Goal: Book appointment/travel/reservation

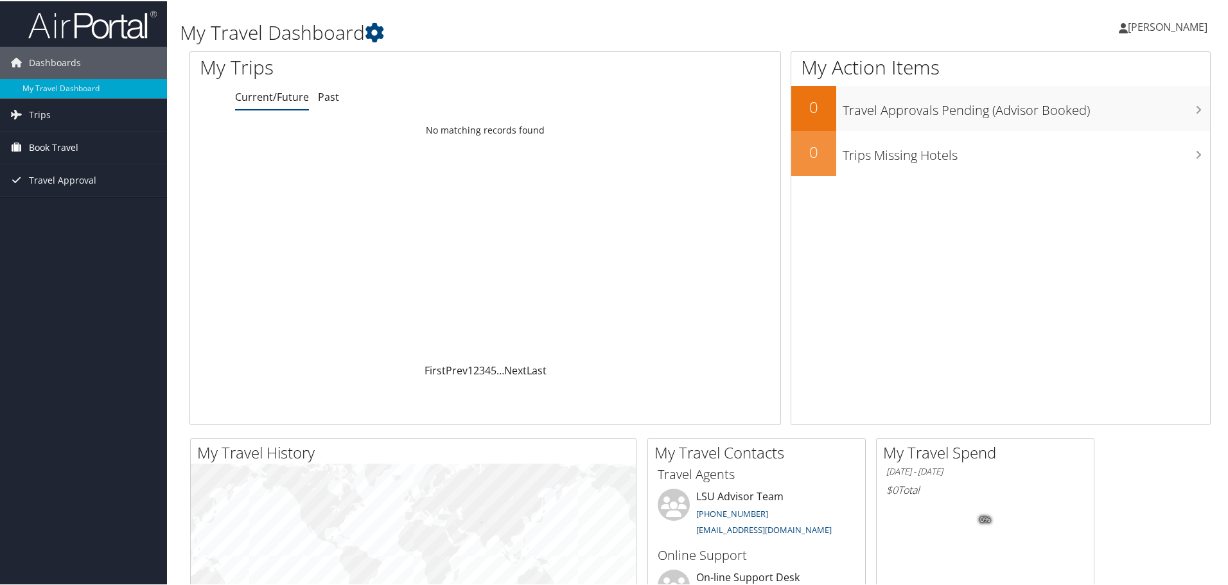
click at [49, 160] on span "Book Travel" at bounding box center [53, 146] width 49 height 32
click at [53, 138] on span "Book Travel" at bounding box center [53, 146] width 49 height 32
click at [29, 145] on span "Book Travel" at bounding box center [53, 146] width 49 height 32
click at [84, 177] on link "Agent Booking Request" at bounding box center [83, 172] width 167 height 19
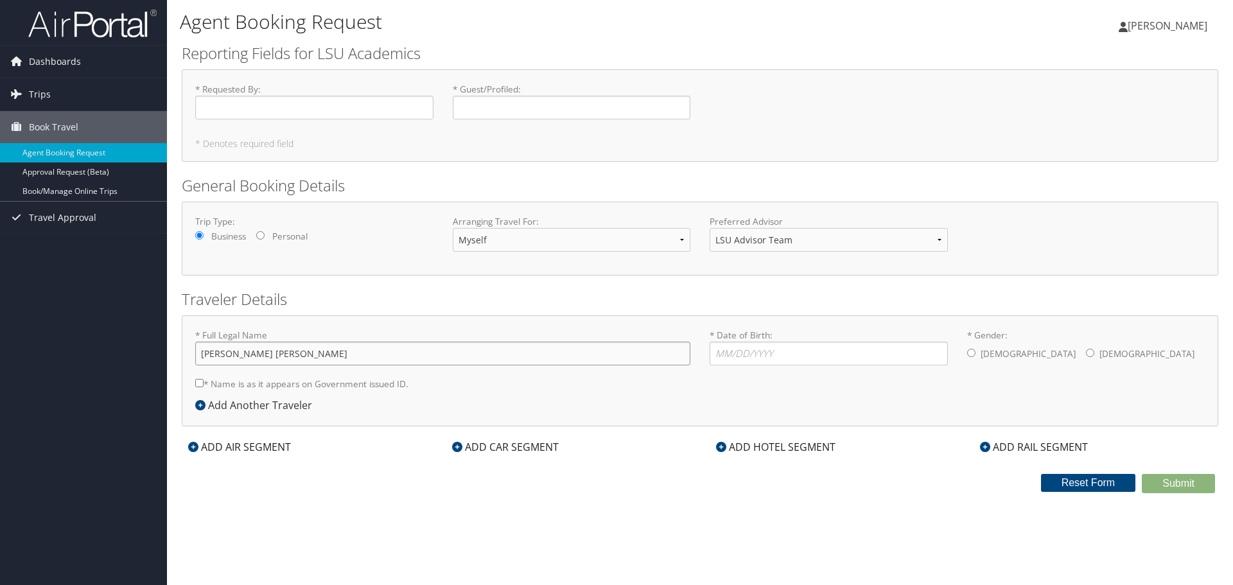
click at [421, 360] on input "[PERSON_NAME] [PERSON_NAME]" at bounding box center [442, 354] width 495 height 24
click at [539, 445] on div "ADD CAR SEGMENT" at bounding box center [505, 446] width 119 height 15
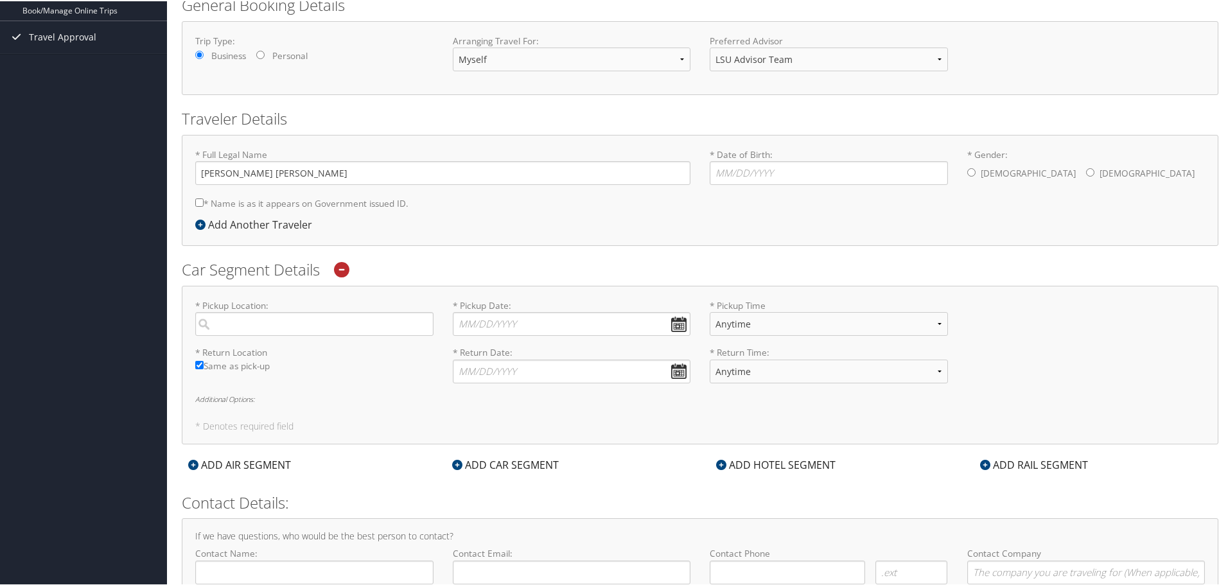
scroll to position [251, 0]
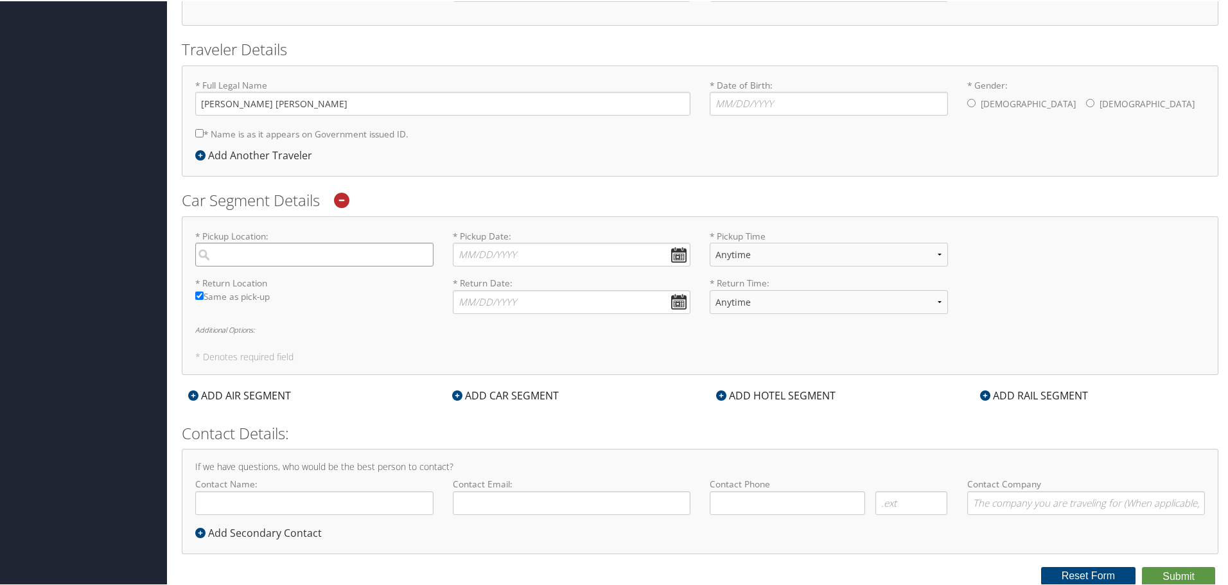
click at [306, 255] on input "search" at bounding box center [314, 254] width 238 height 24
type input "7"
click at [291, 283] on div "Baton Rouge (BTR LA)" at bounding box center [316, 280] width 221 height 17
click at [291, 265] on input "Baton" at bounding box center [314, 254] width 238 height 24
type input "Baton Rouge"
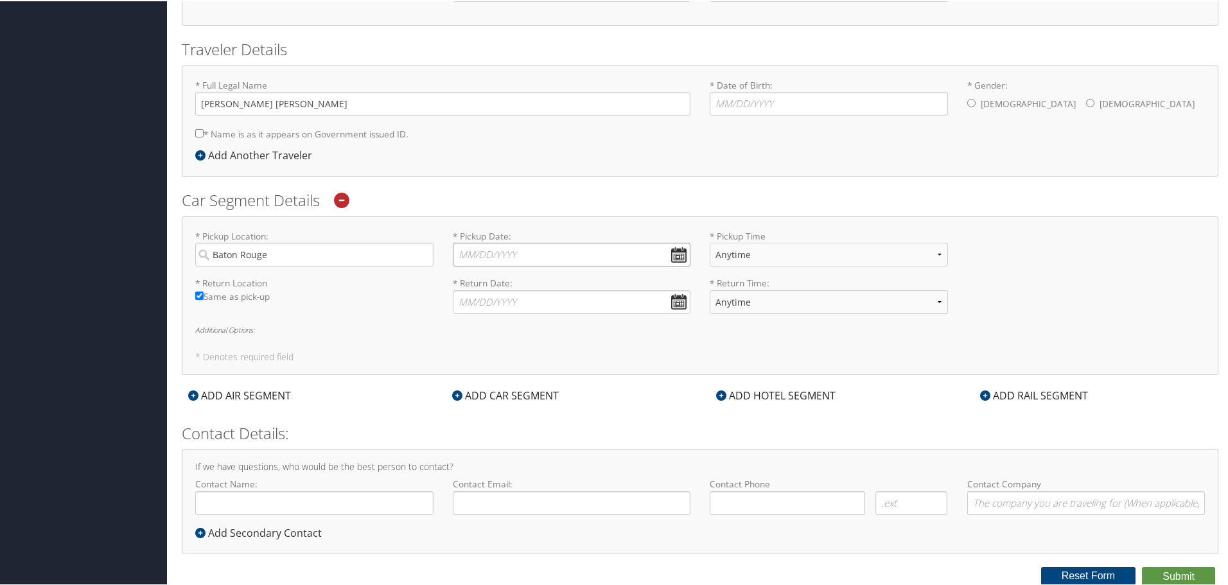
click at [671, 258] on input "* Pickup Date: Dates must be valid" at bounding box center [572, 254] width 238 height 24
click at [679, 248] on input "* Pickup Date: Dates must be valid" at bounding box center [572, 254] width 238 height 24
click at [335, 277] on label "* Return Location Required" at bounding box center [314, 282] width 238 height 13
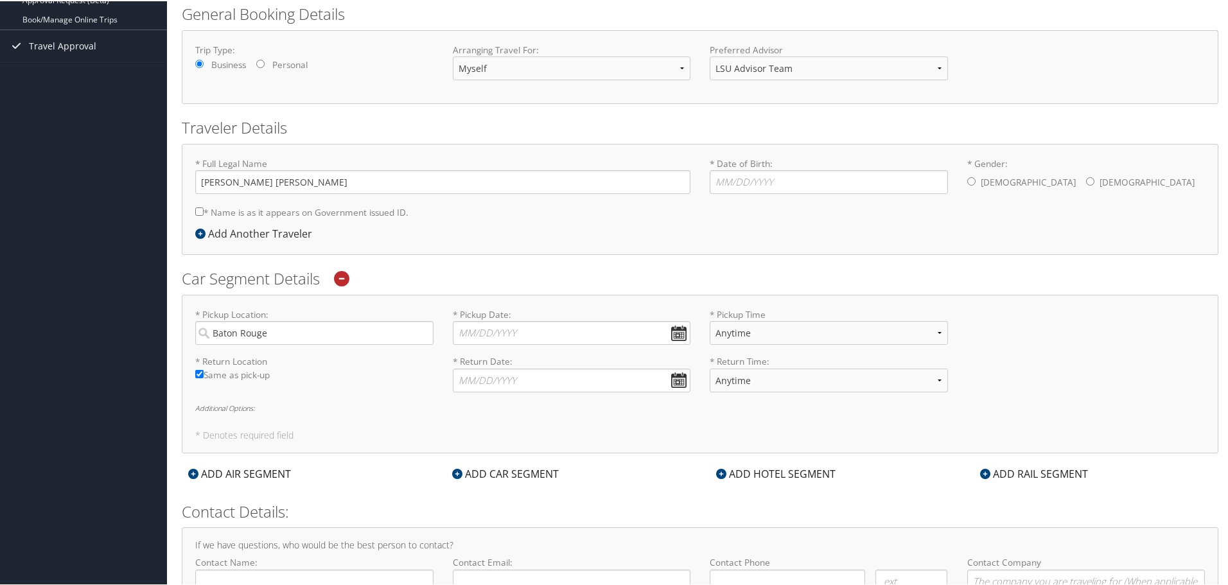
scroll to position [187, 0]
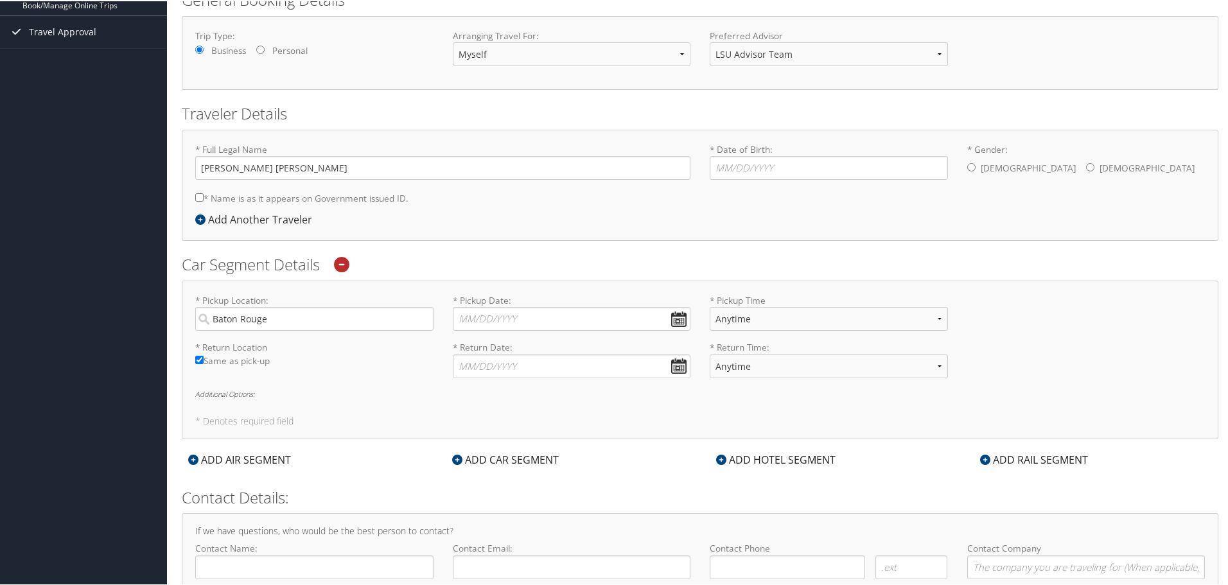
click at [346, 267] on icon at bounding box center [341, 263] width 15 height 15
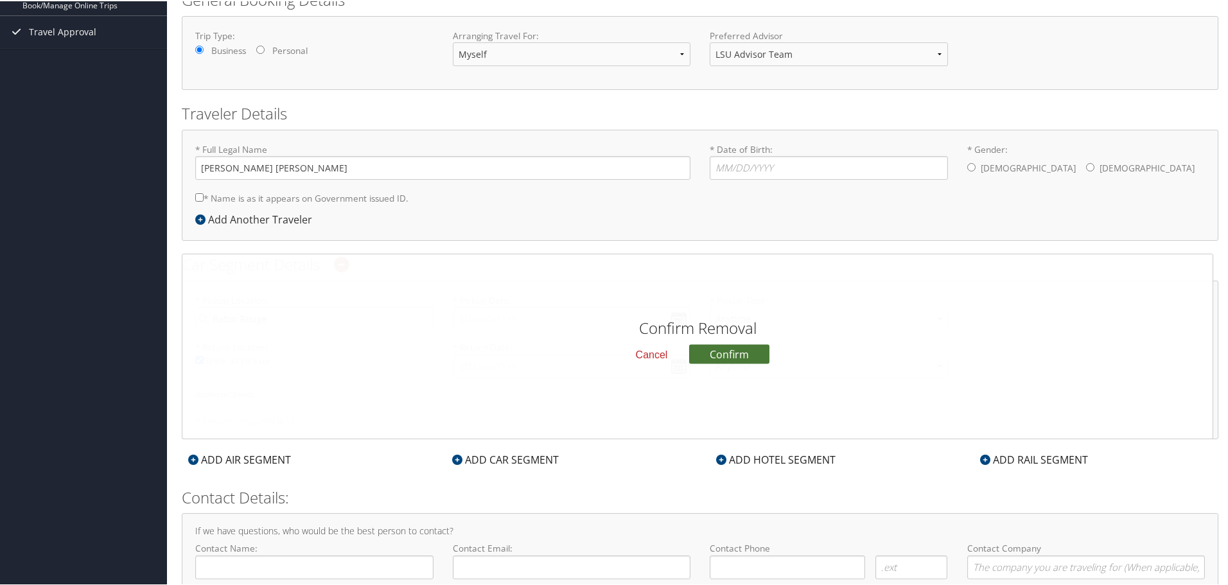
click at [742, 355] on button "Confirm" at bounding box center [729, 352] width 80 height 19
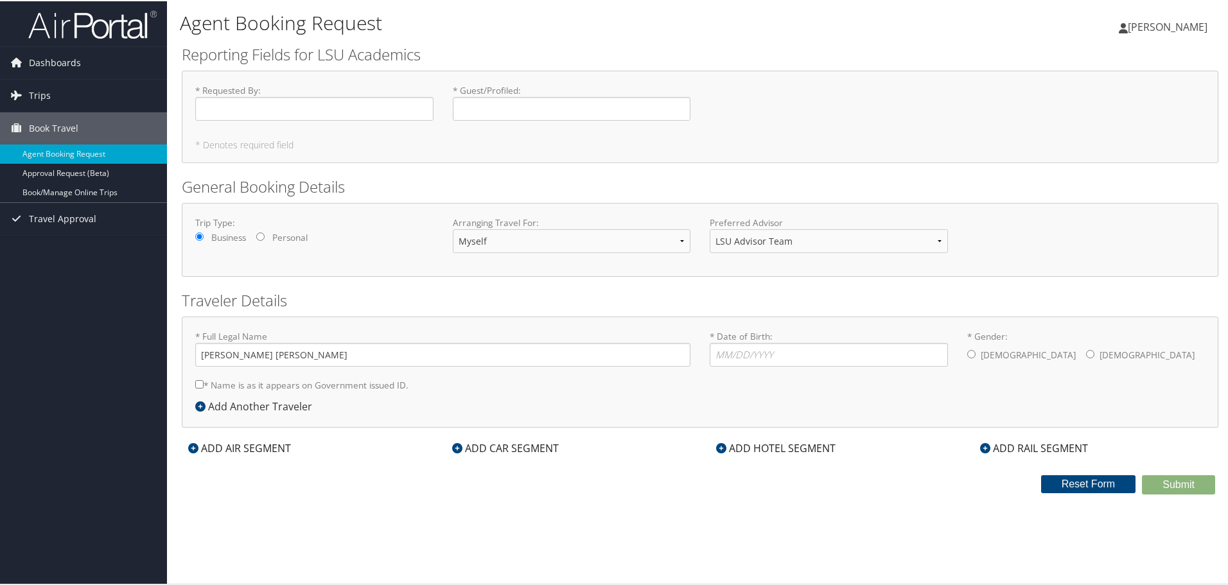
scroll to position [0, 0]
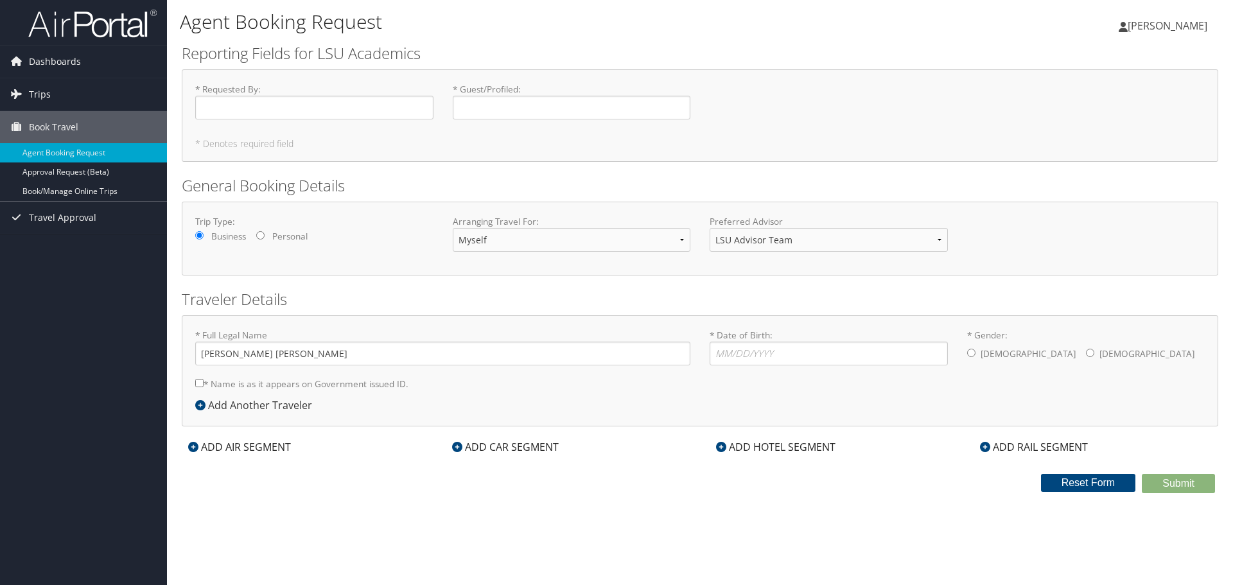
click at [235, 445] on div "ADD AIR SEGMENT" at bounding box center [240, 446] width 116 height 15
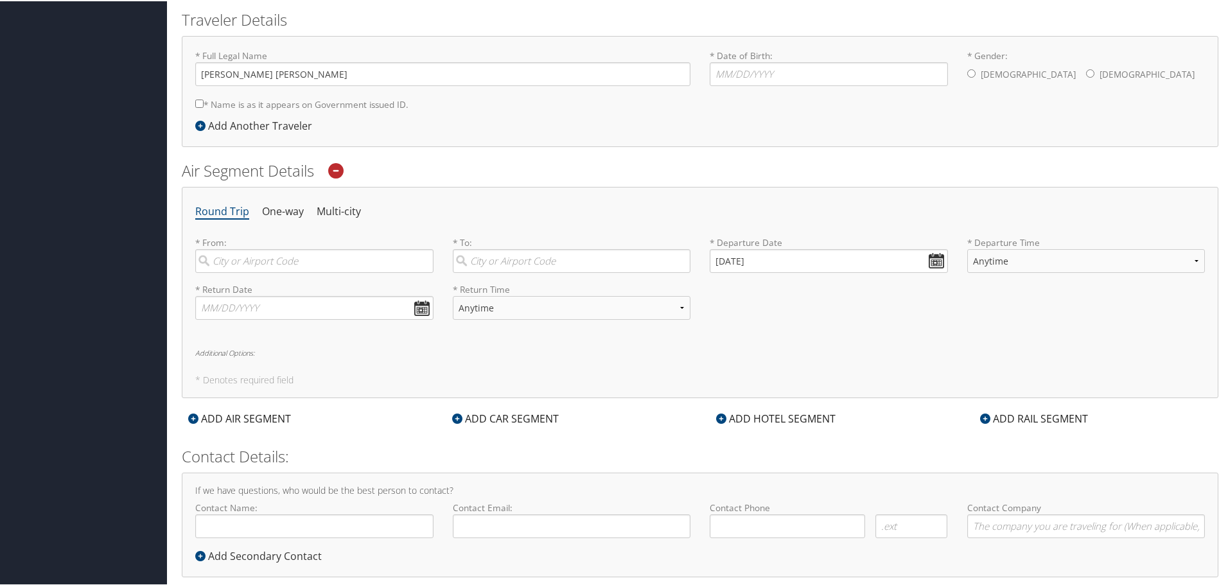
scroll to position [304, 0]
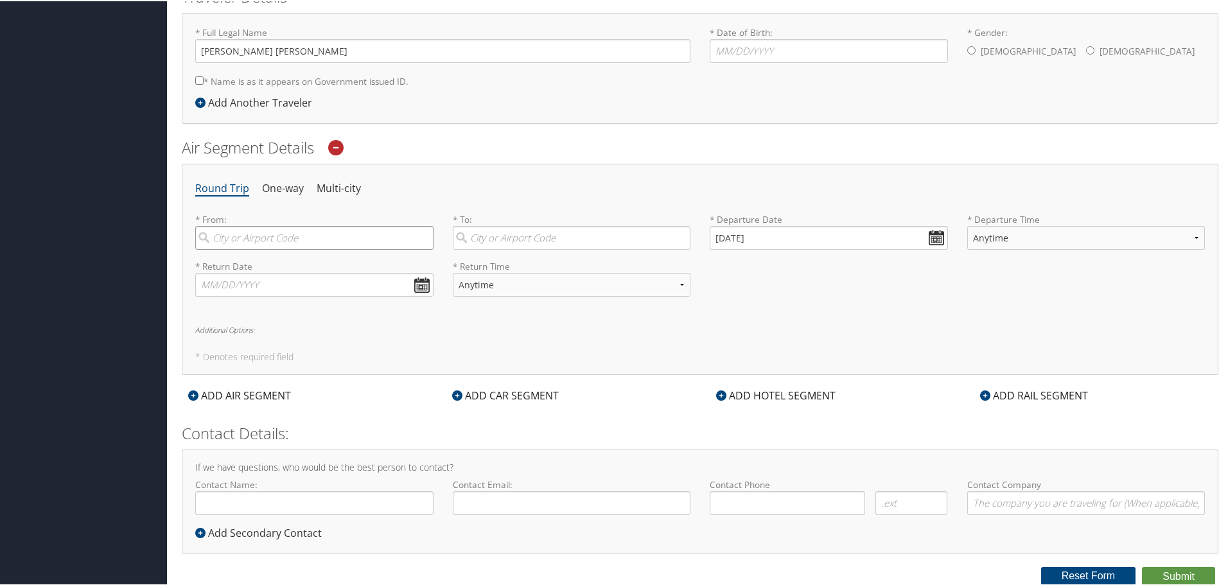
click at [343, 236] on input "search" at bounding box center [314, 237] width 238 height 24
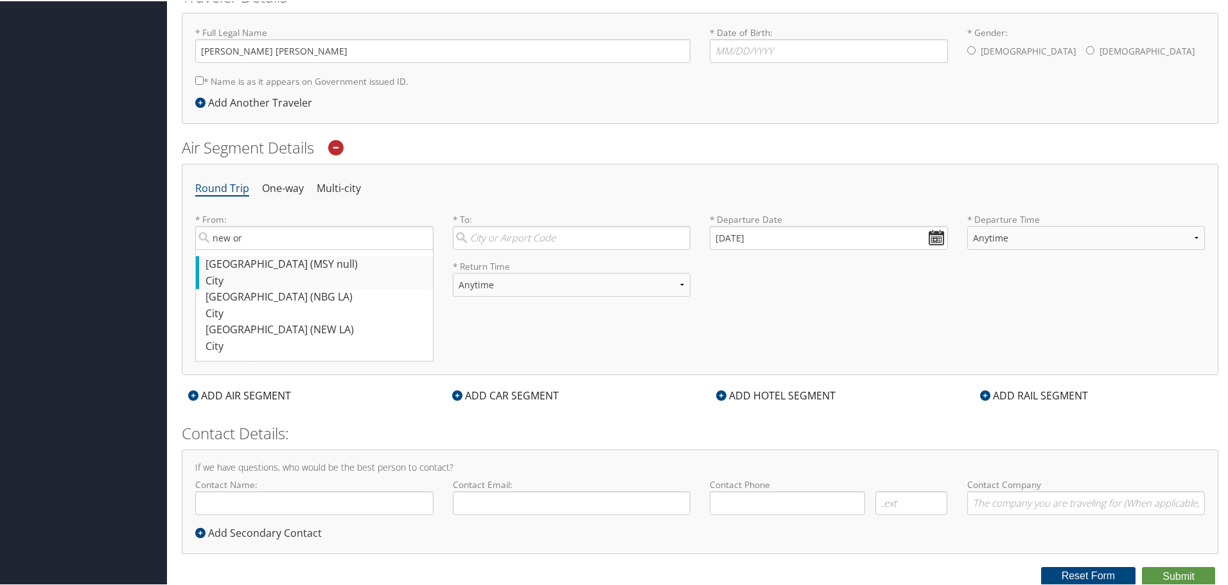
click at [346, 260] on div "New Orleans (MSY null)" at bounding box center [316, 263] width 221 height 17
click at [346, 249] on input "new or" at bounding box center [314, 237] width 238 height 24
type input "New Orleans (MSY null)"
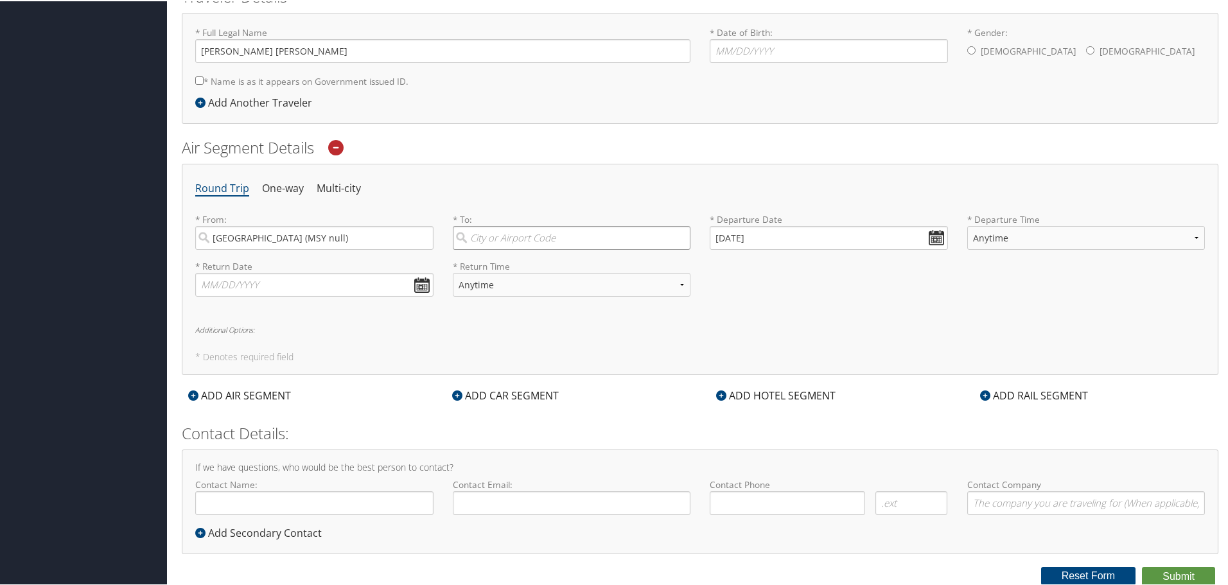
click at [483, 230] on input "search" at bounding box center [572, 237] width 238 height 24
click at [501, 276] on div "City" at bounding box center [573, 280] width 221 height 17
click at [501, 249] on input "nashv" at bounding box center [572, 237] width 238 height 24
type input "Nashville (BNA TN)"
click at [999, 240] on select "Anytime Early Morning (5AM-7AM) Morning (7AM-12PM) Afternoon (12PM-5PM) Evening…" at bounding box center [1086, 237] width 238 height 24
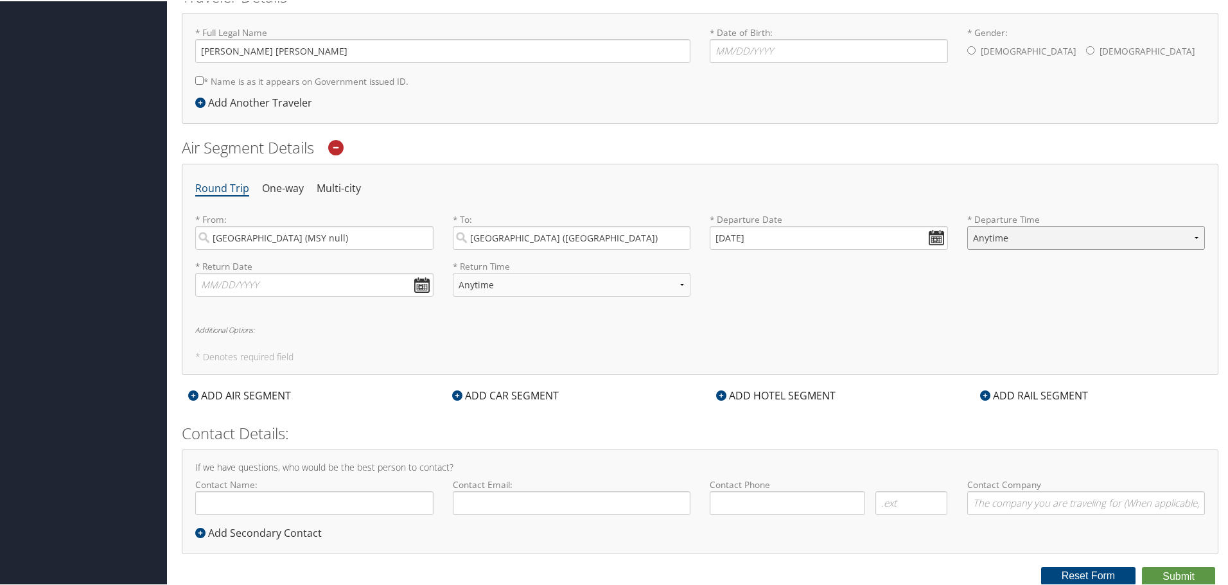
click at [999, 240] on select "Anytime Early Morning (5AM-7AM) Morning (7AM-12PM) Afternoon (12PM-5PM) Evening…" at bounding box center [1086, 237] width 238 height 24
click at [930, 233] on input "10/04/2025" at bounding box center [829, 237] width 238 height 24
click at [736, 238] on input "10/04/2025" at bounding box center [829, 237] width 238 height 24
click at [736, 238] on input "01/04/0202" at bounding box center [829, 237] width 238 height 24
click at [718, 232] on input "01/01/20012" at bounding box center [829, 237] width 238 height 24
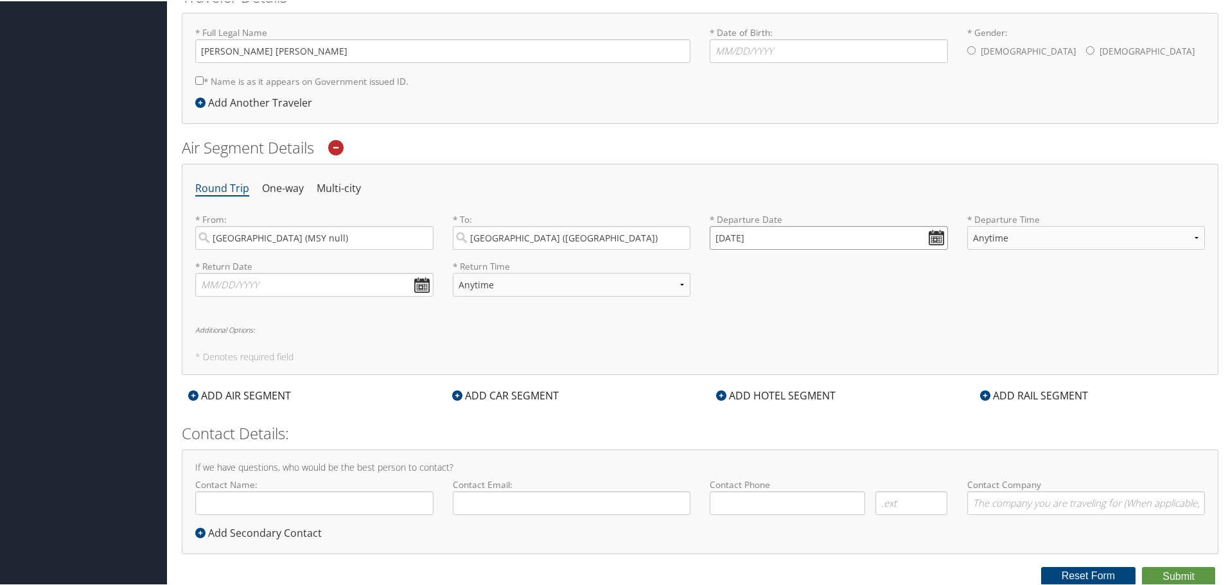
click at [721, 237] on input "01/01/2001" at bounding box center [829, 237] width 238 height 24
click at [721, 237] on input "11/01/2001" at bounding box center [829, 237] width 238 height 24
click at [721, 237] on input "Invalid date" at bounding box center [829, 237] width 238 height 24
click at [729, 236] on input "01/01/20012" at bounding box center [829, 237] width 238 height 24
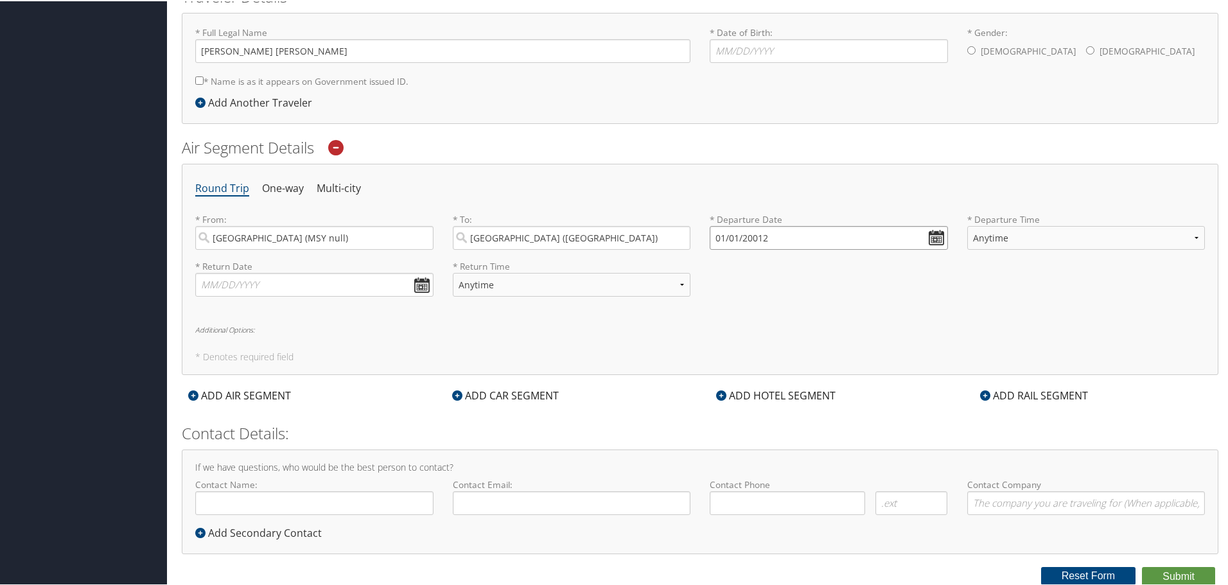
click at [714, 243] on input "01/01/20012" at bounding box center [829, 237] width 238 height 24
click at [718, 239] on input "01/01/20012" at bounding box center [829, 237] width 238 height 24
click at [713, 235] on input "01/01/2025" at bounding box center [829, 237] width 238 height 24
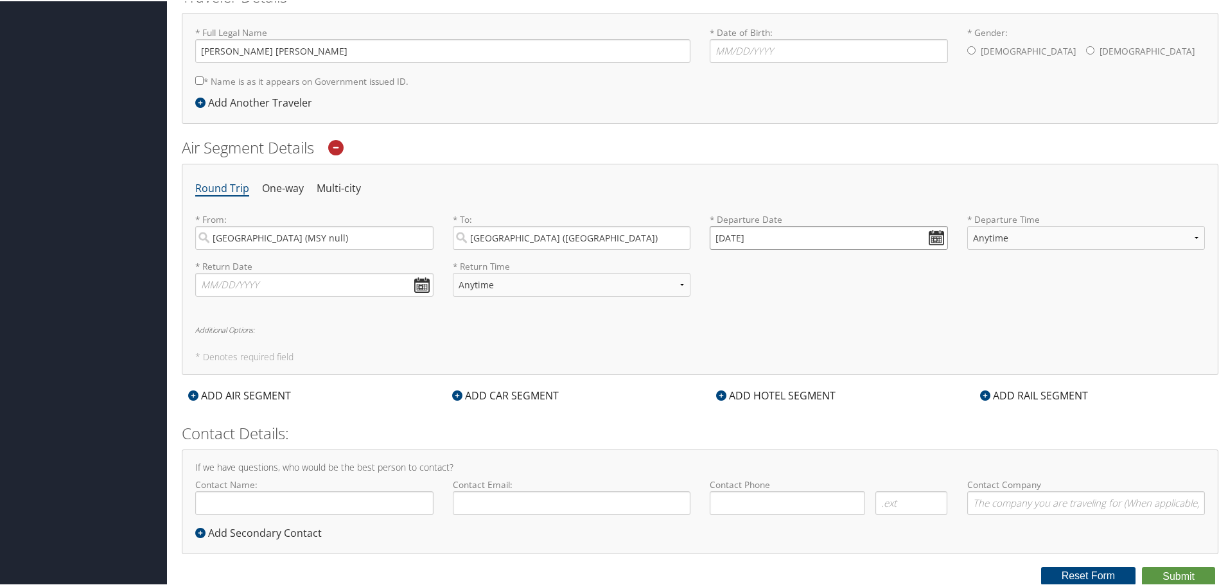
click at [720, 237] on input "01/01/2025" at bounding box center [829, 237] width 238 height 24
click at [720, 237] on input "Invalid date" at bounding box center [829, 237] width 238 height 24
drag, startPoint x: 765, startPoint y: 245, endPoint x: 752, endPoint y: 238, distance: 15.5
click at [752, 238] on input "01/01/20012" at bounding box center [829, 237] width 238 height 24
click at [732, 236] on input "01/01/2025" at bounding box center [829, 237] width 238 height 24
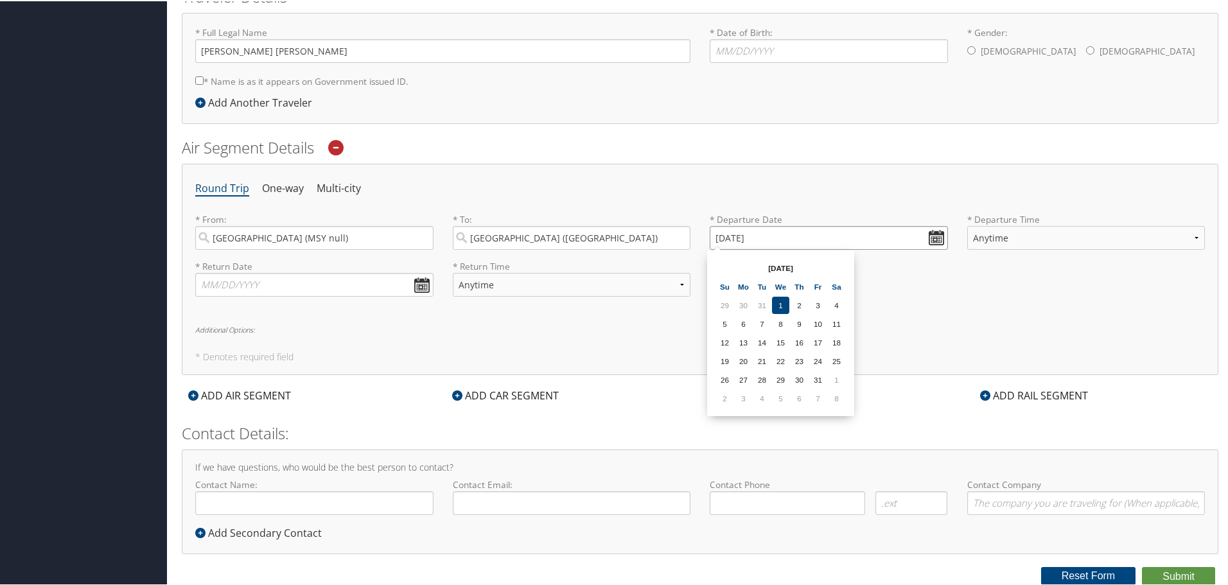
click at [766, 237] on input "01/01/2025" at bounding box center [829, 237] width 238 height 24
click at [769, 238] on input "01/01/202512" at bounding box center [829, 237] width 238 height 24
drag, startPoint x: 775, startPoint y: 236, endPoint x: 763, endPoint y: 236, distance: 12.9
click at [763, 236] on input "01/01/202512" at bounding box center [829, 237] width 238 height 24
click at [737, 237] on input "01/01/2025" at bounding box center [829, 237] width 238 height 24
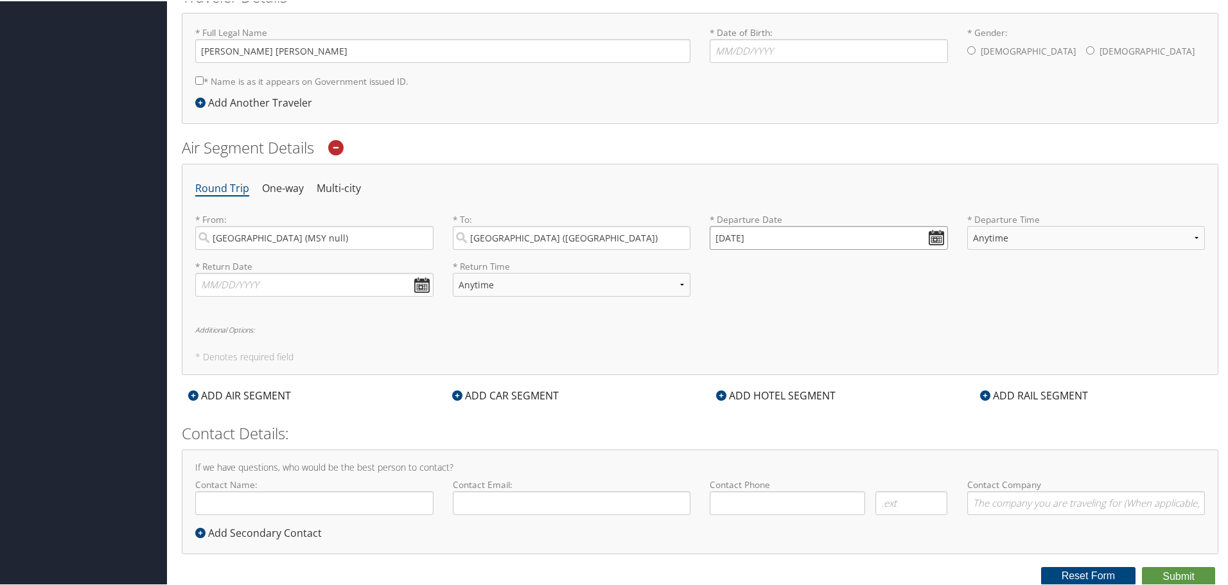
click at [733, 236] on input "01/01/2025" at bounding box center [829, 237] width 238 height 24
drag, startPoint x: 722, startPoint y: 236, endPoint x: 715, endPoint y: 234, distance: 7.3
click at [715, 234] on input "01/01/2025" at bounding box center [829, 237] width 238 height 24
click at [726, 240] on input "01/01/2025" at bounding box center [829, 237] width 238 height 24
type input "Invalid date"
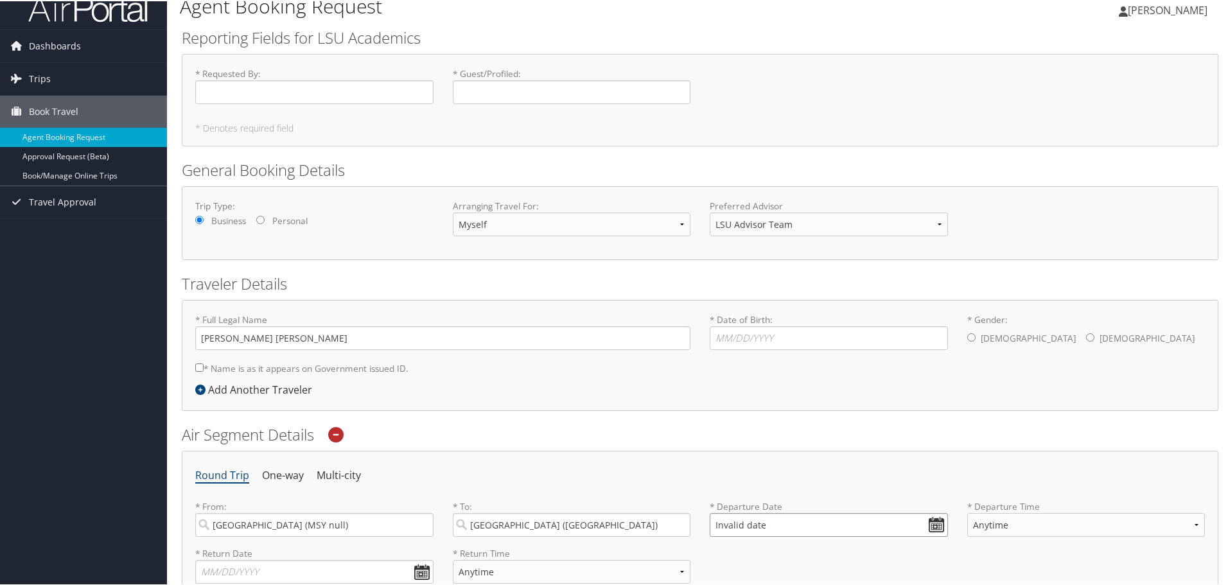
scroll to position [0, 0]
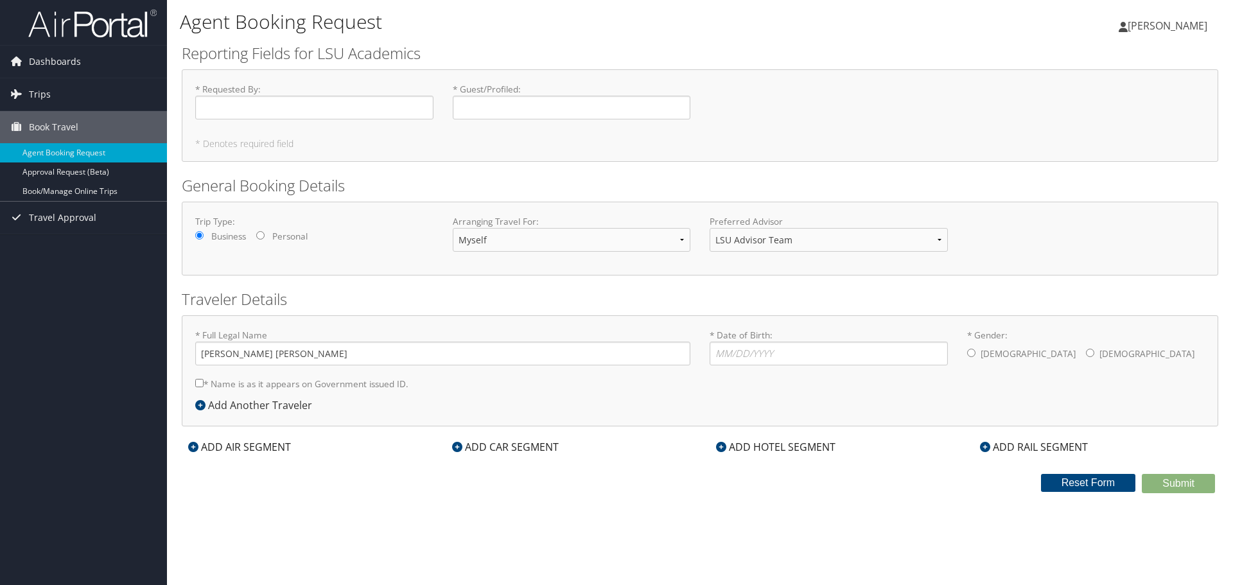
click at [37, 95] on span "Trips" at bounding box center [40, 94] width 22 height 32
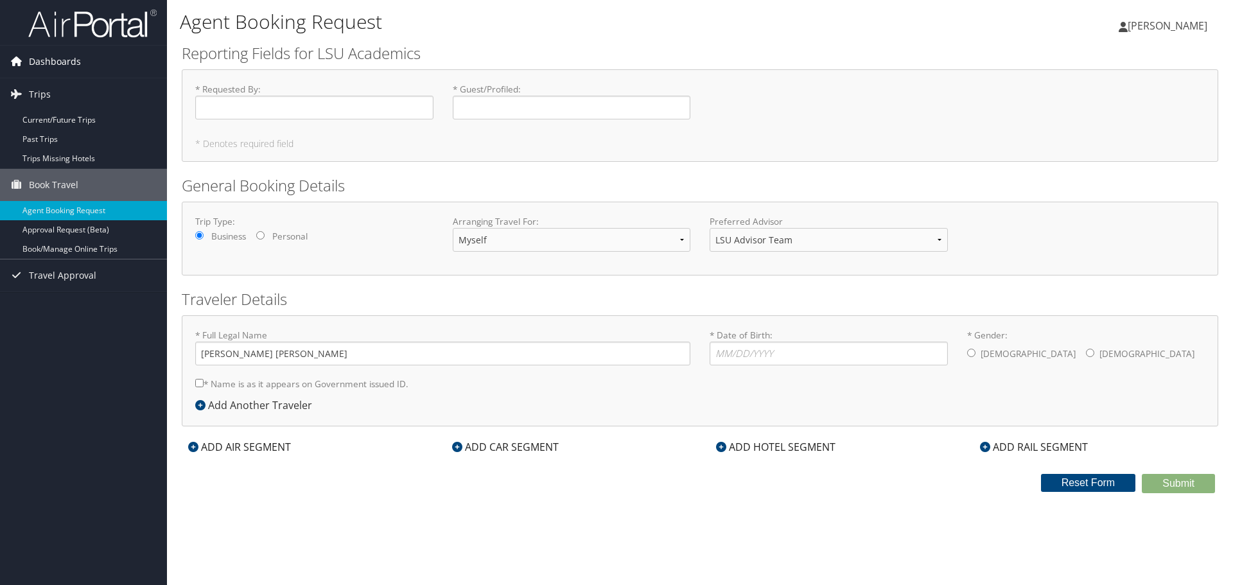
click at [52, 53] on span "Dashboards" at bounding box center [55, 62] width 52 height 32
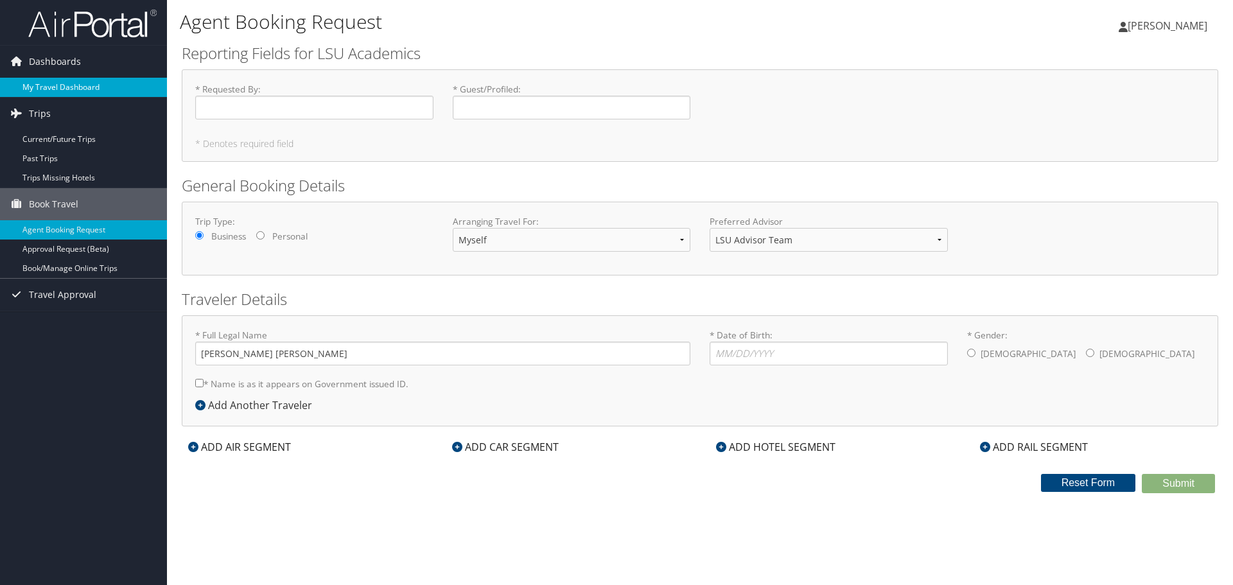
click at [54, 83] on link "My Travel Dashboard" at bounding box center [83, 87] width 167 height 19
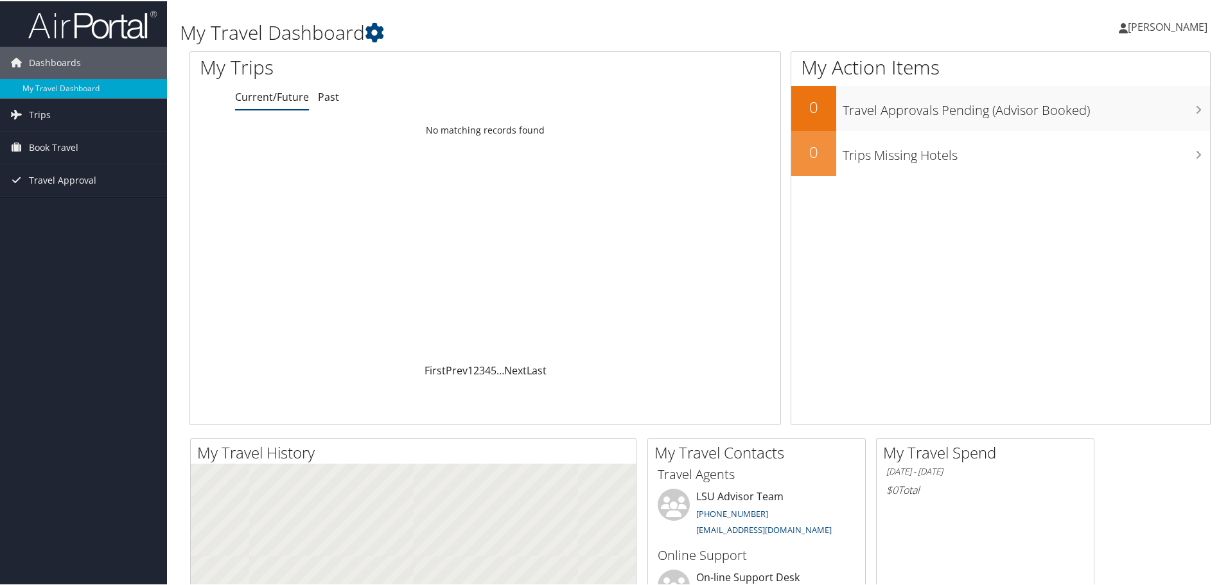
click at [62, 146] on span "Book Travel" at bounding box center [53, 146] width 49 height 32
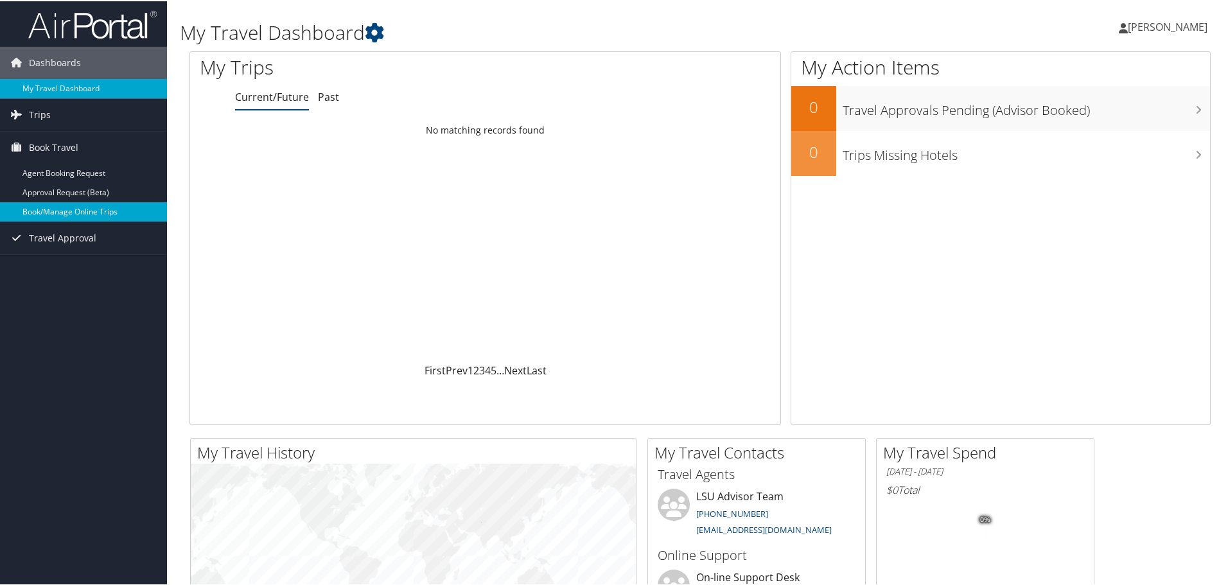
click at [78, 208] on link "Book/Manage Online Trips" at bounding box center [83, 210] width 167 height 19
